Goal: Task Accomplishment & Management: Complete application form

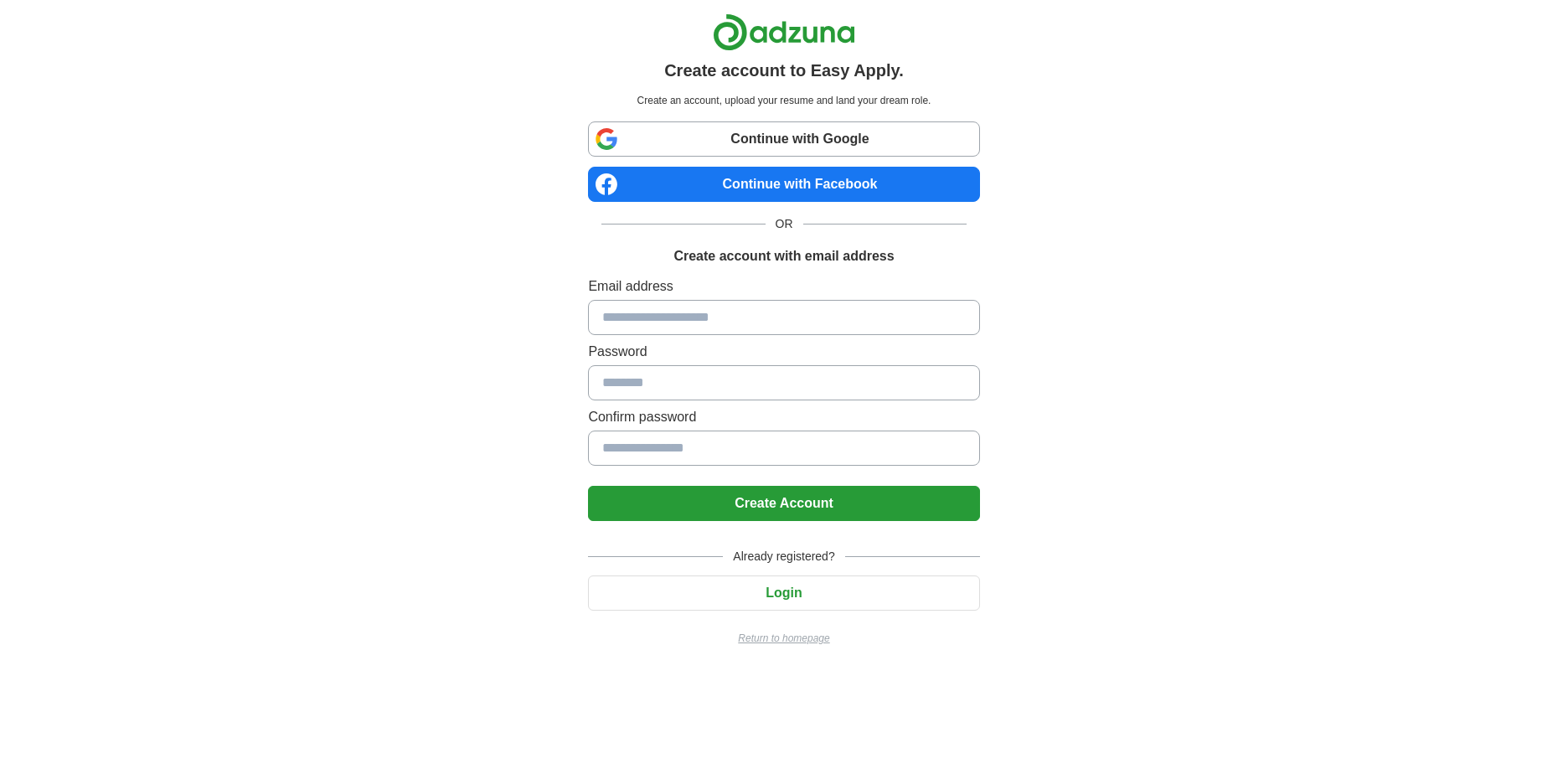
click at [717, 317] on input at bounding box center [783, 317] width 391 height 36
click at [788, 589] on button "Login" at bounding box center [783, 593] width 391 height 36
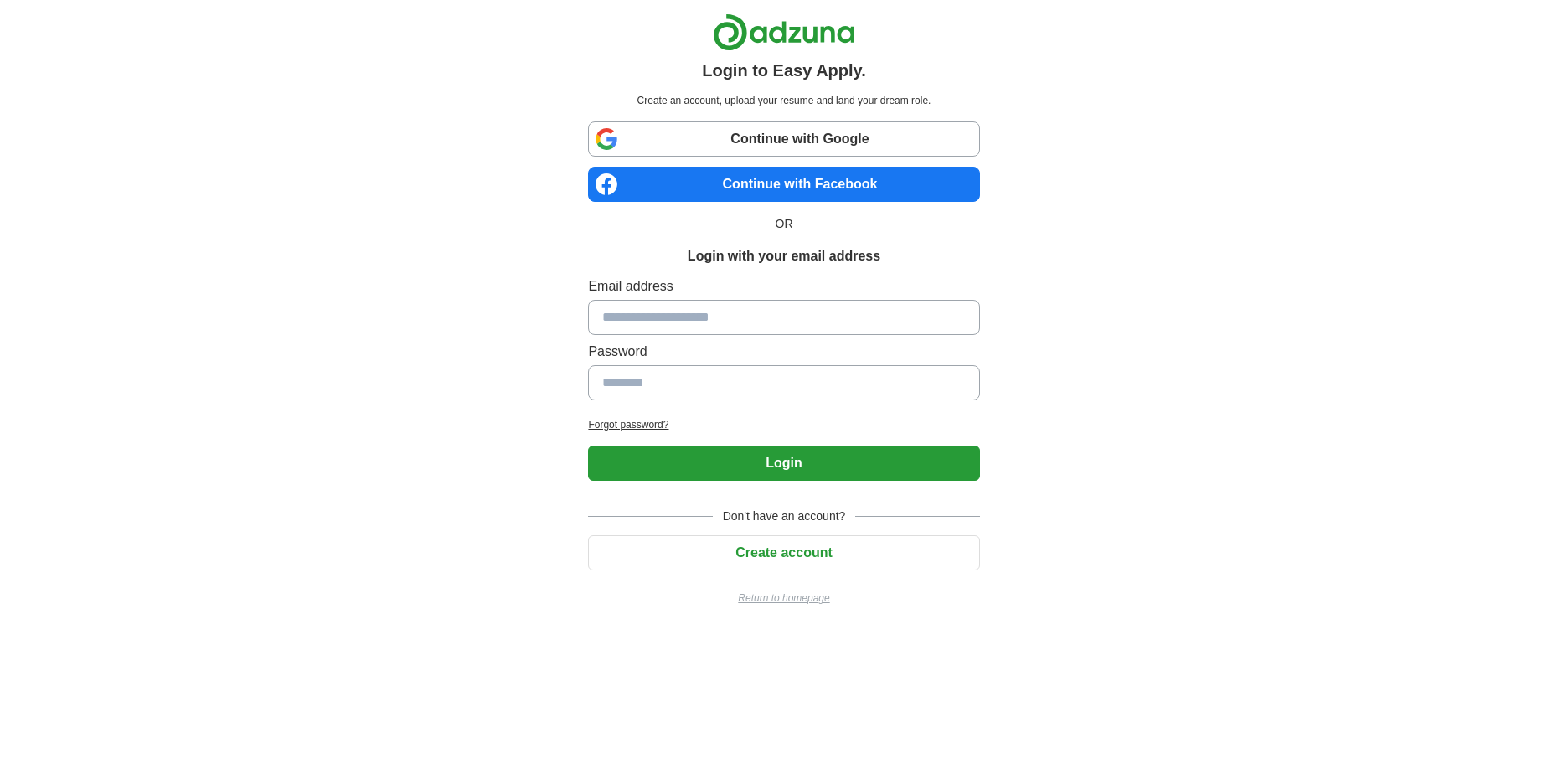
click at [703, 332] on input at bounding box center [783, 317] width 391 height 36
click at [605, 389] on input at bounding box center [783, 382] width 391 height 36
click at [649, 385] on input at bounding box center [783, 382] width 391 height 36
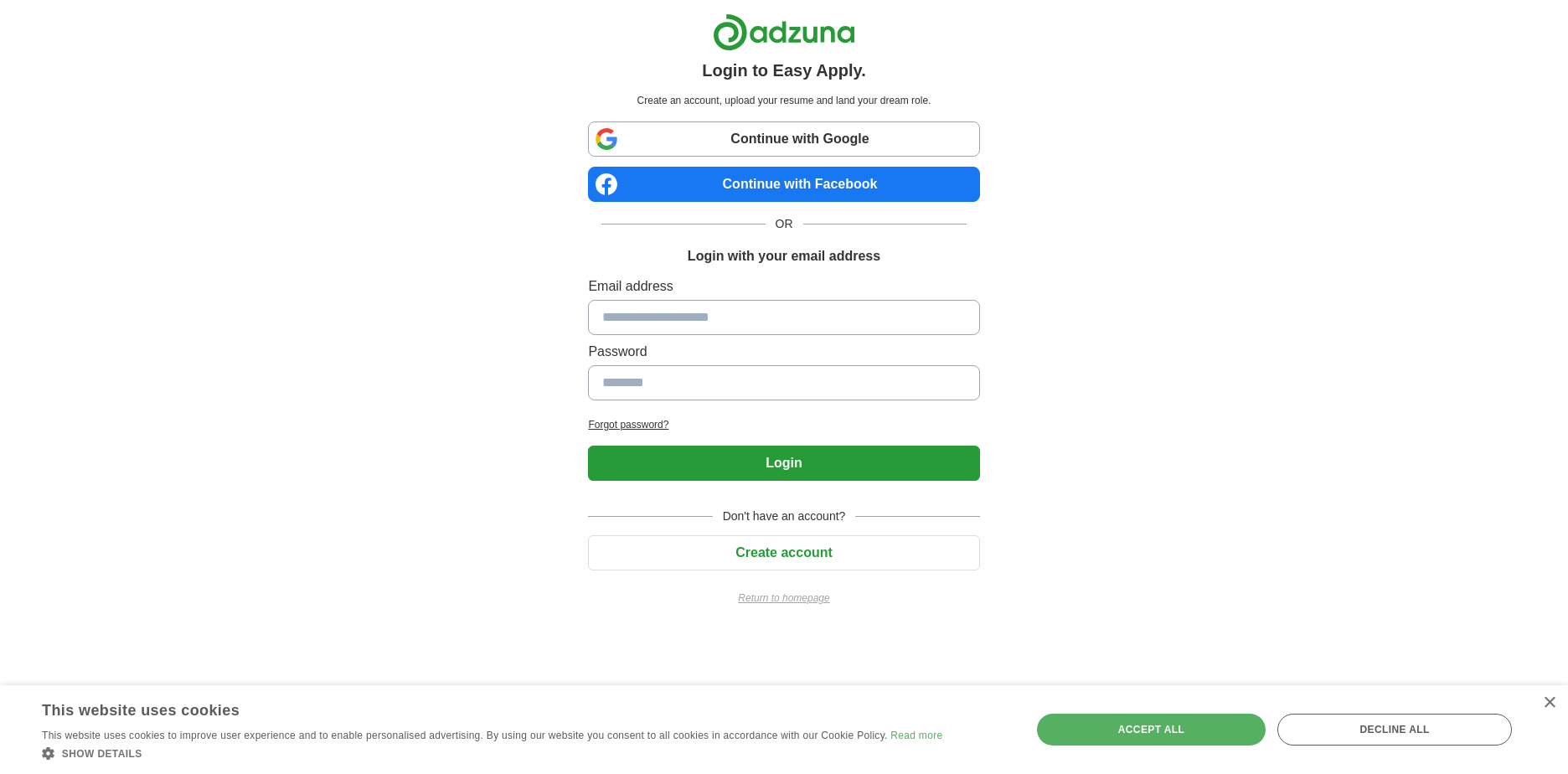
click at [692, 318] on input at bounding box center [783, 317] width 391 height 36
click at [1103, 727] on div "Accept all" at bounding box center [1151, 729] width 230 height 32
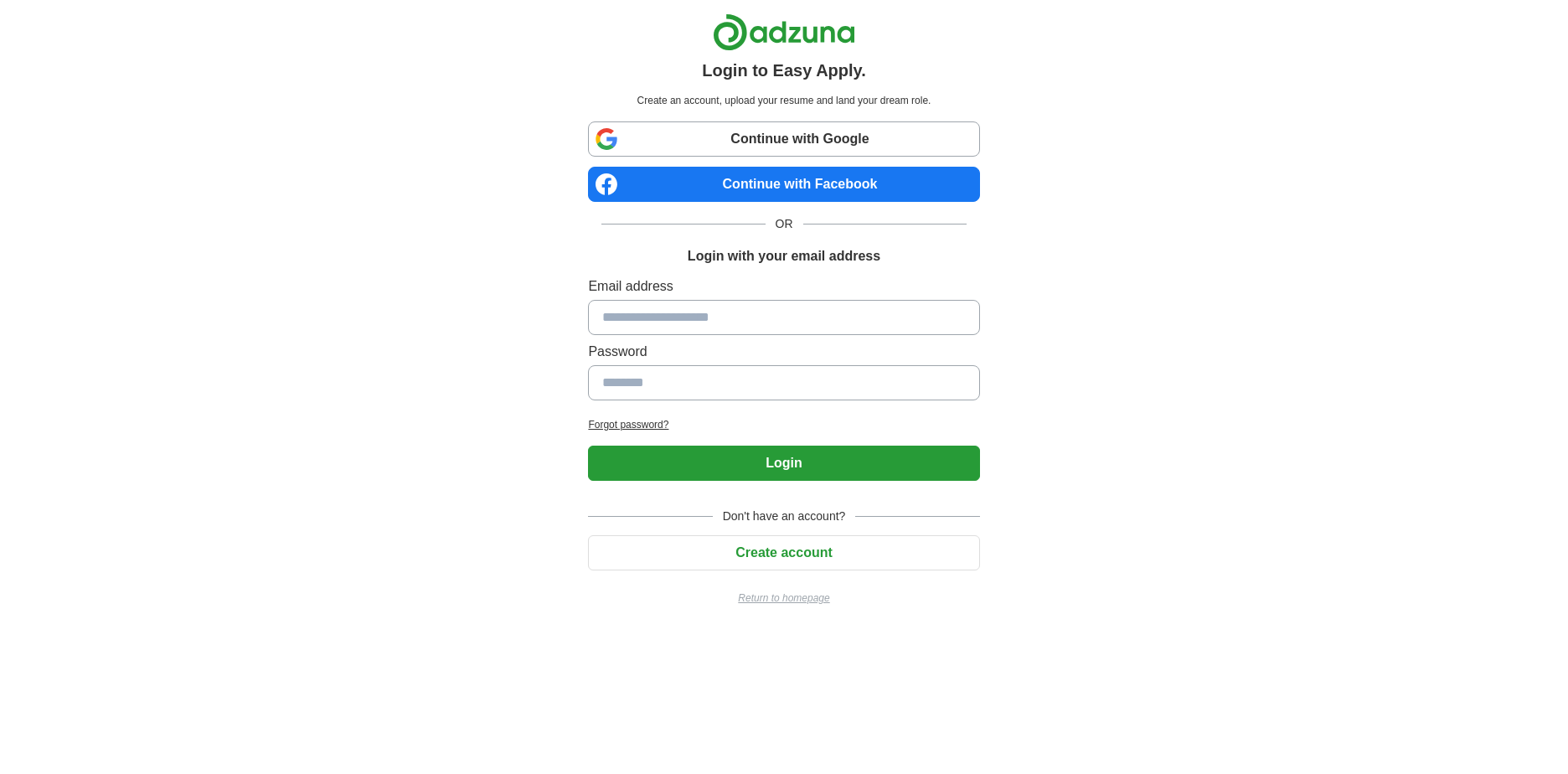
click at [697, 312] on input at bounding box center [783, 317] width 391 height 36
type input "**********"
click at [711, 374] on input at bounding box center [783, 382] width 391 height 36
